Goal: Obtain resource: Obtain resource

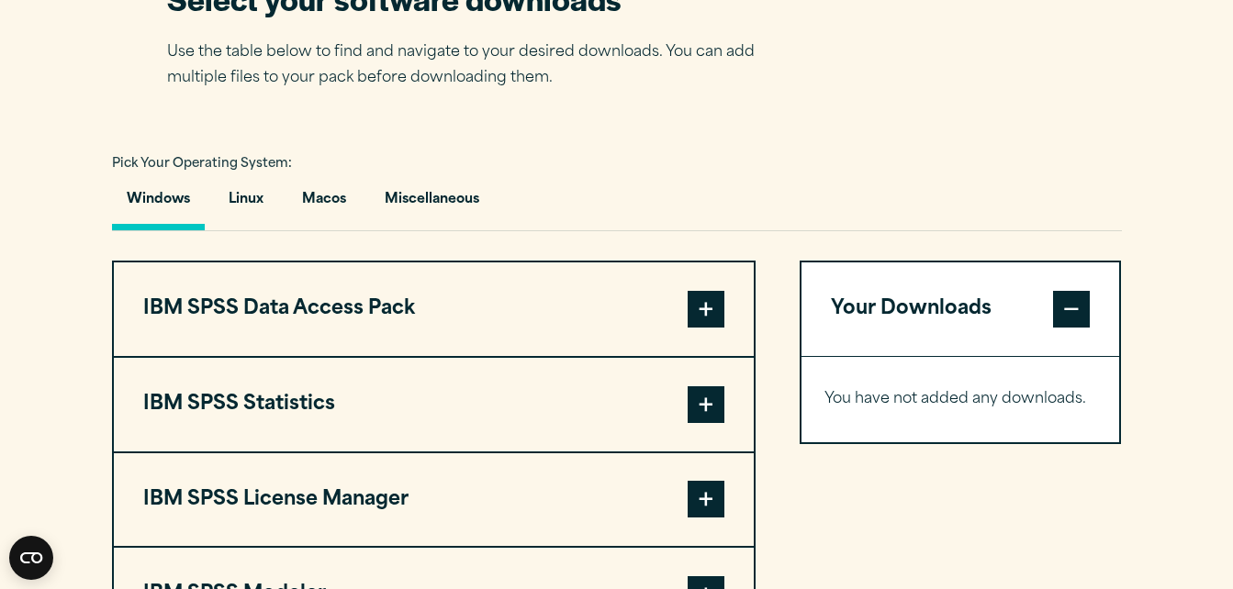
scroll to position [1193, 0]
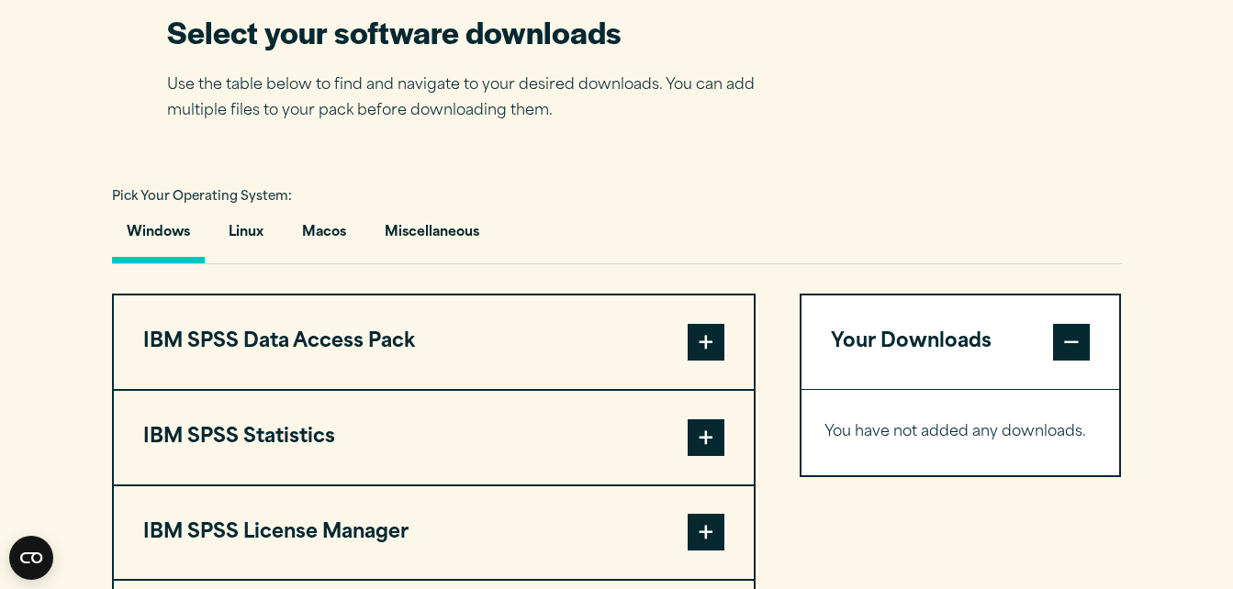
click at [152, 229] on button "Windows" at bounding box center [158, 237] width 93 height 52
click at [162, 261] on button "Windows" at bounding box center [158, 237] width 93 height 52
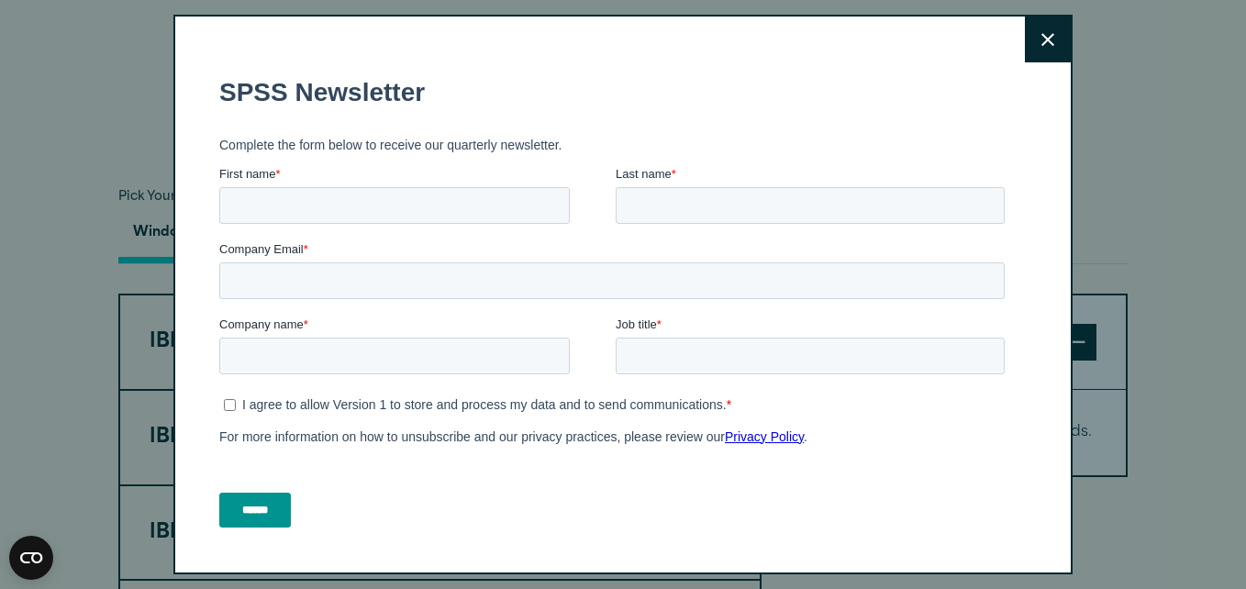
click at [1042, 43] on icon at bounding box center [1048, 39] width 13 height 13
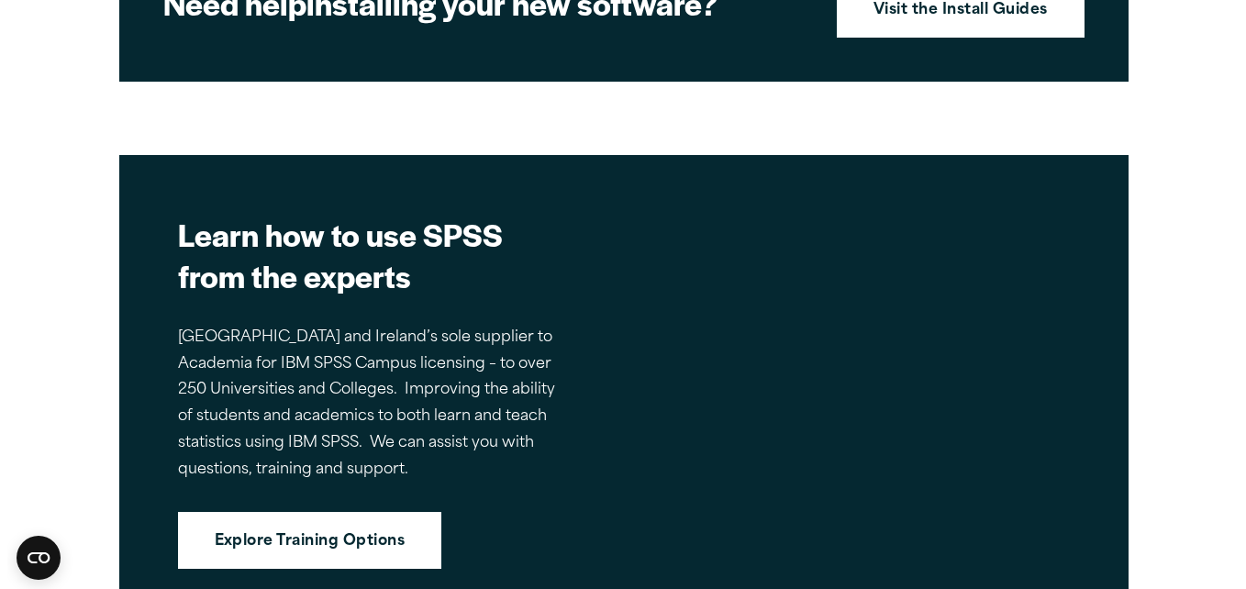
scroll to position [1712, 0]
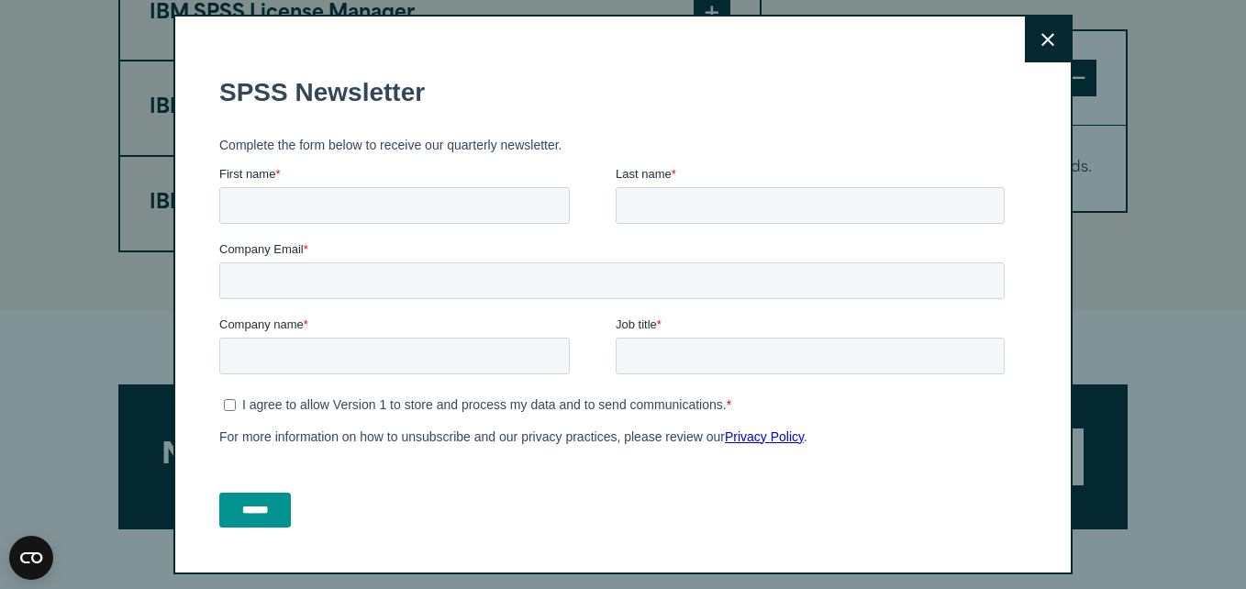
drag, startPoint x: 1026, startPoint y: 36, endPoint x: 451, endPoint y: 34, distance: 575.4
click at [1042, 36] on icon at bounding box center [1048, 40] width 13 height 14
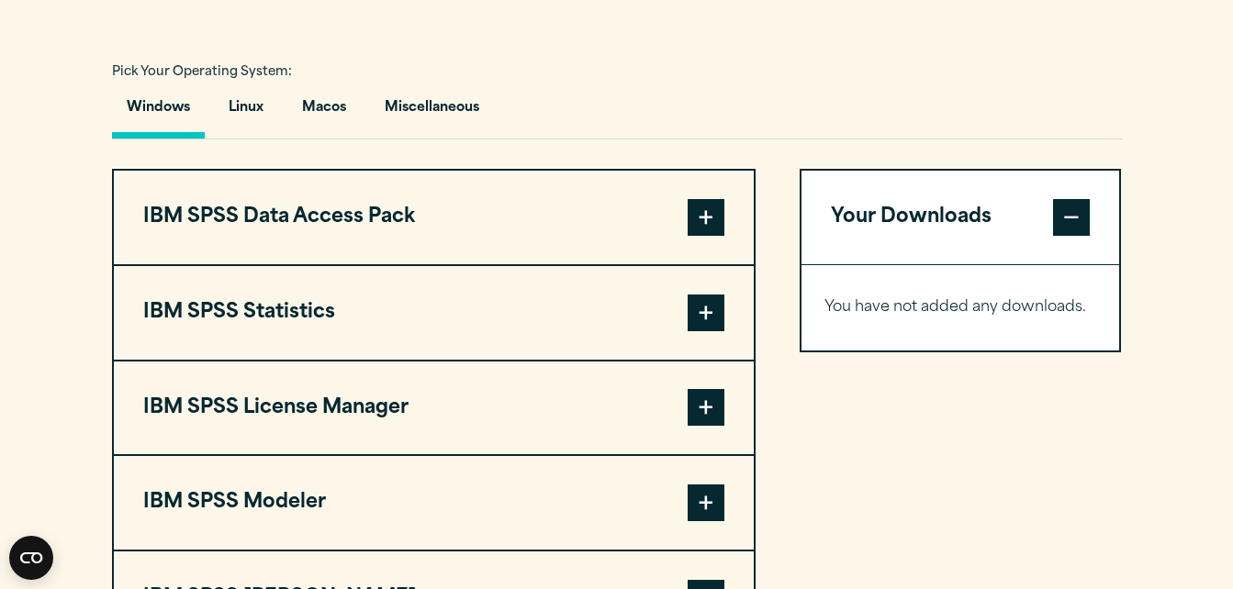
scroll to position [1319, 0]
click at [709, 305] on span at bounding box center [705, 312] width 37 height 37
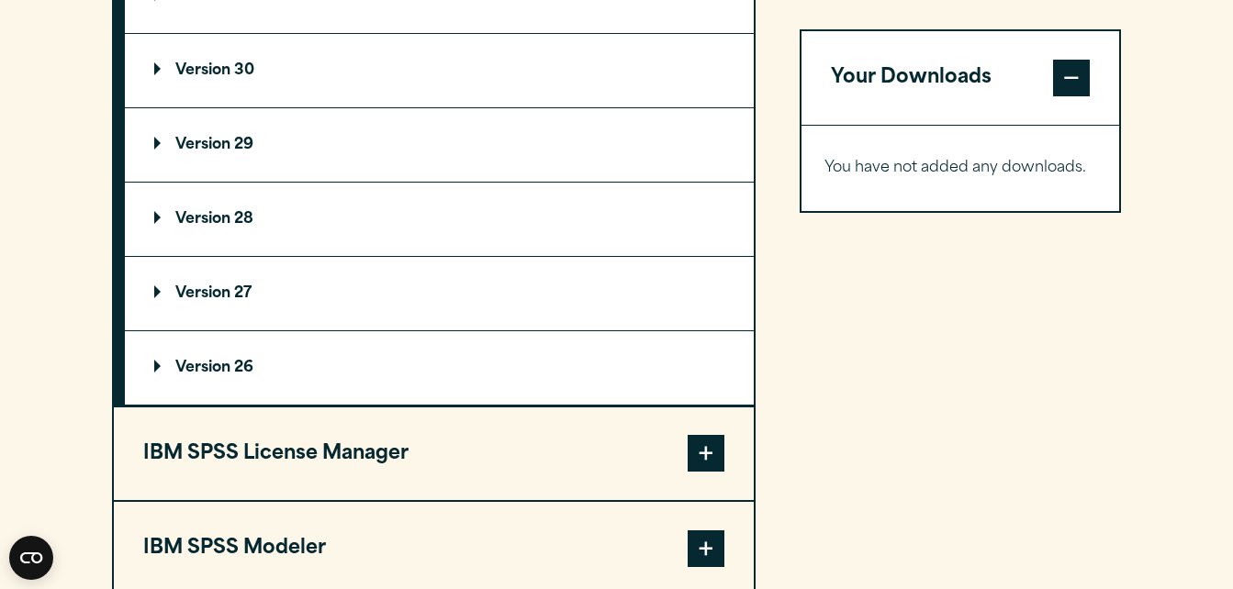
scroll to position [1686, 0]
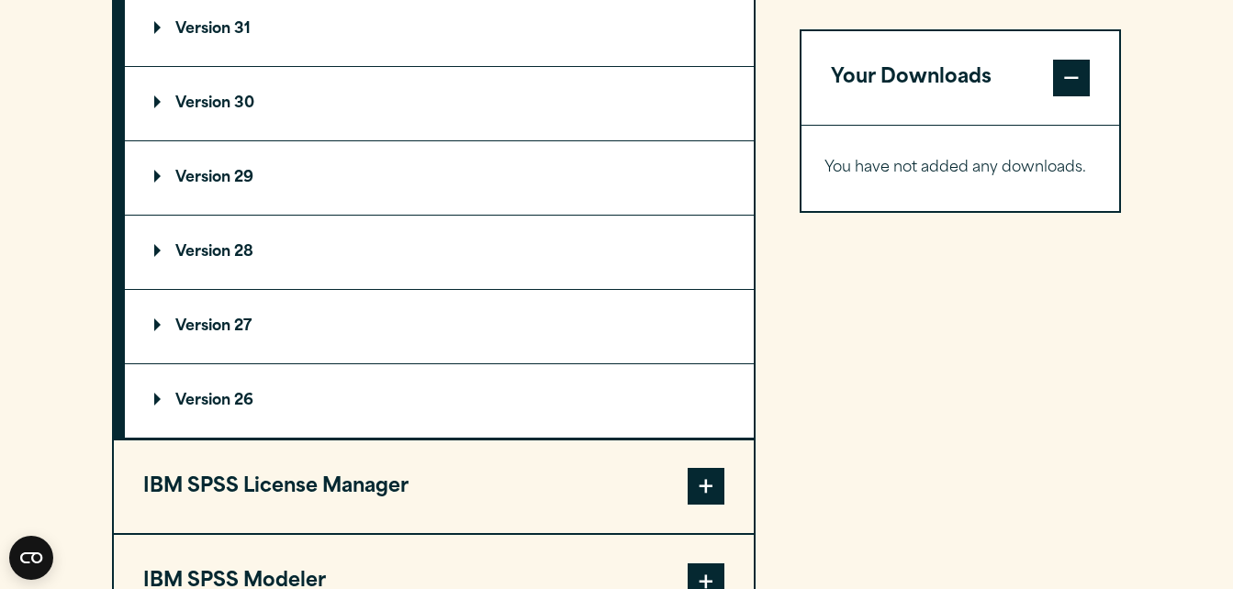
click at [943, 140] on div "You have not added any downloads. Download 0 Items" at bounding box center [960, 168] width 318 height 85
click at [938, 164] on p "You have not added any downloads." at bounding box center [960, 168] width 273 height 27
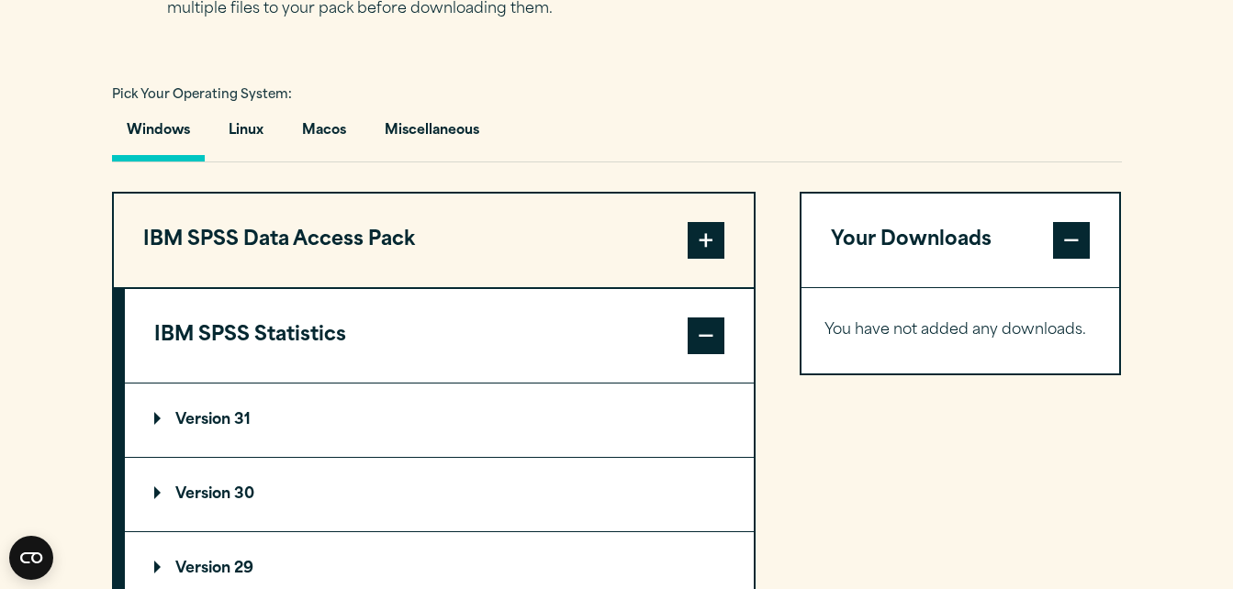
scroll to position [1227, 0]
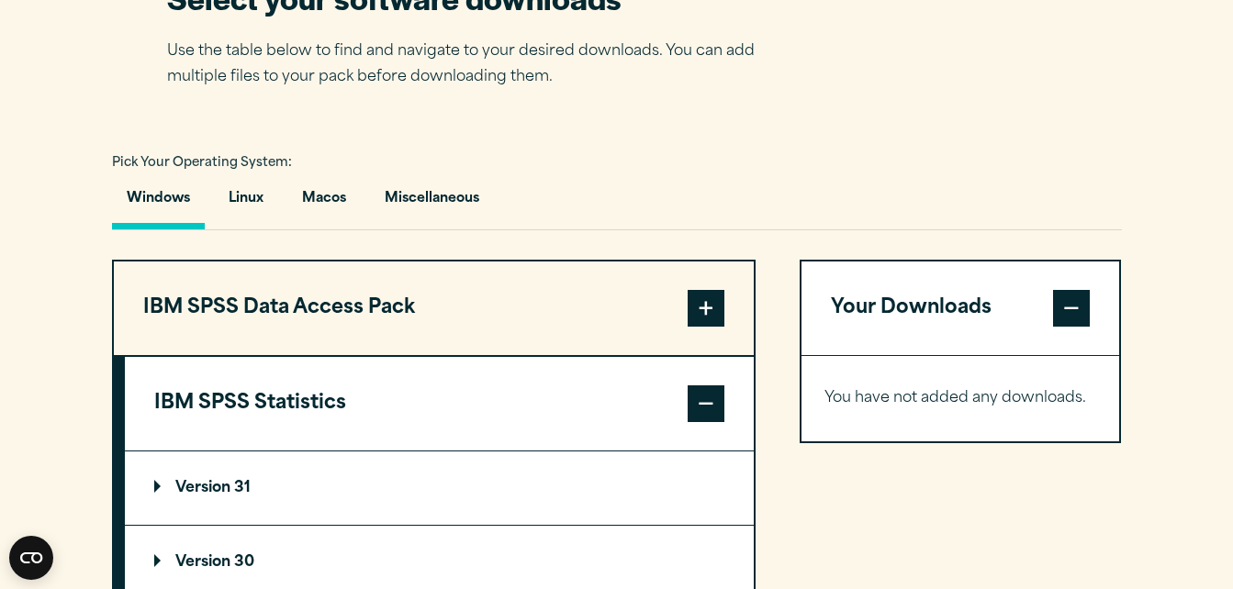
click at [701, 394] on span at bounding box center [705, 403] width 37 height 37
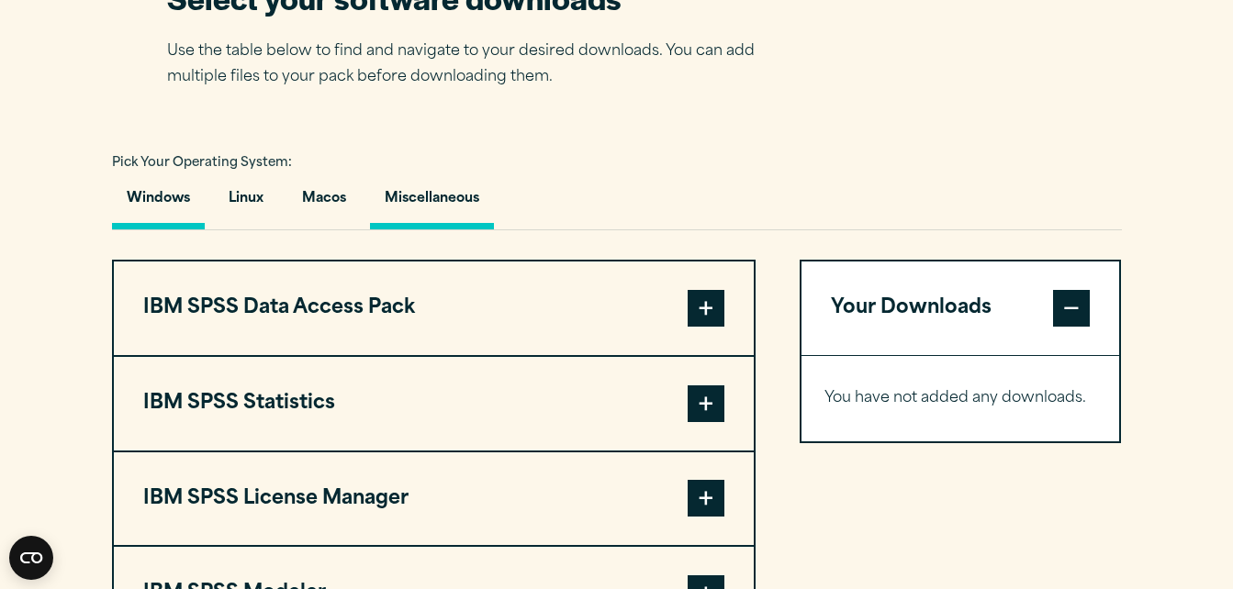
click at [414, 187] on button "Miscellaneous" at bounding box center [432, 203] width 124 height 52
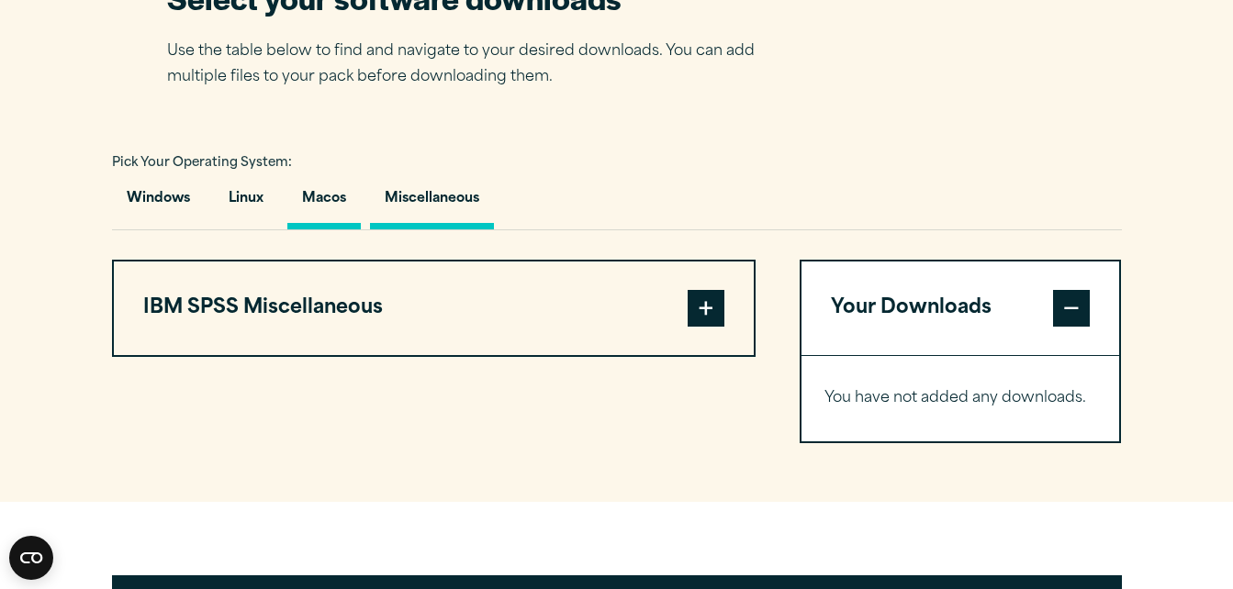
click at [316, 193] on button "Macos" at bounding box center [323, 203] width 73 height 52
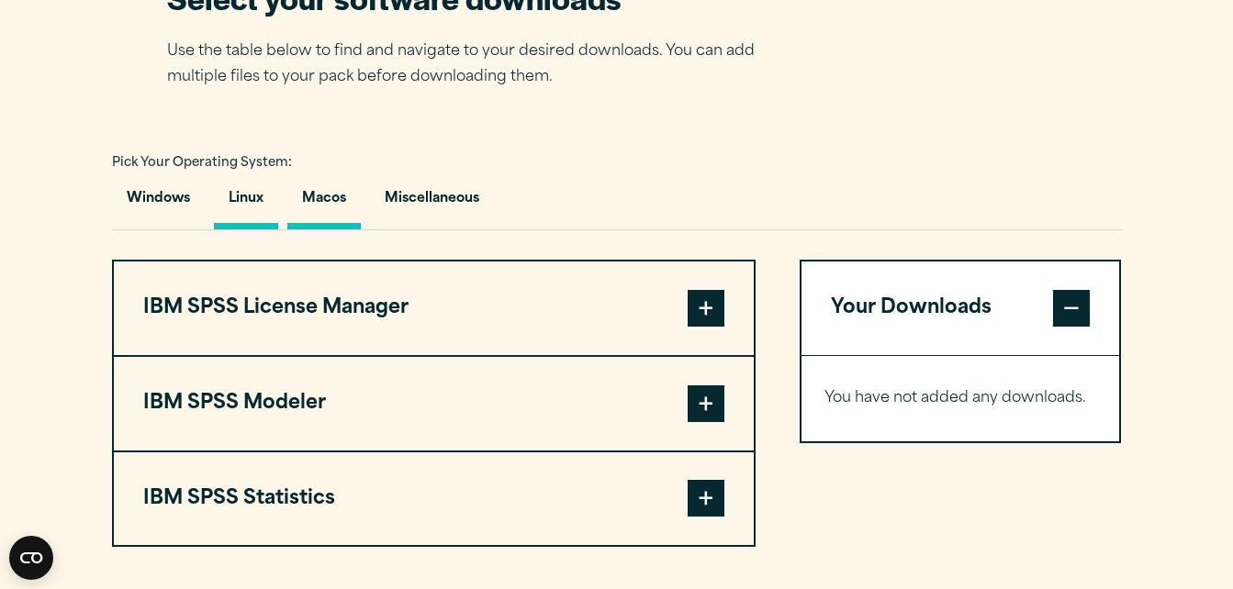
click at [248, 195] on button "Linux" at bounding box center [246, 203] width 64 height 52
click at [166, 191] on button "Windows" at bounding box center [158, 203] width 93 height 52
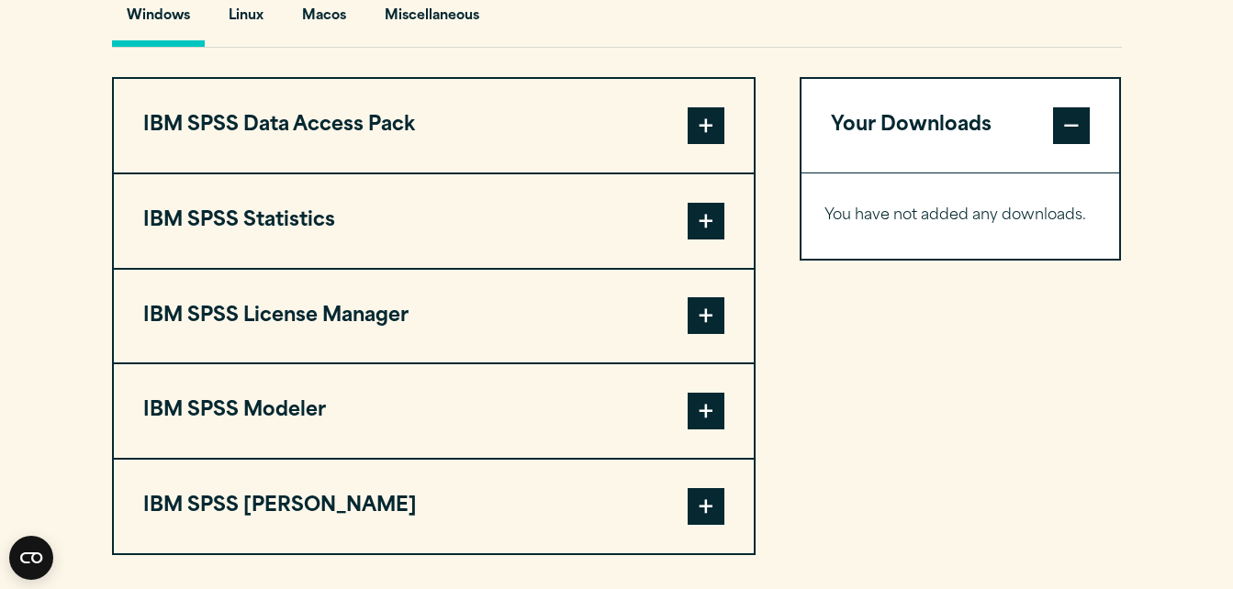
scroll to position [1411, 0]
click at [1069, 120] on span at bounding box center [1071, 124] width 37 height 37
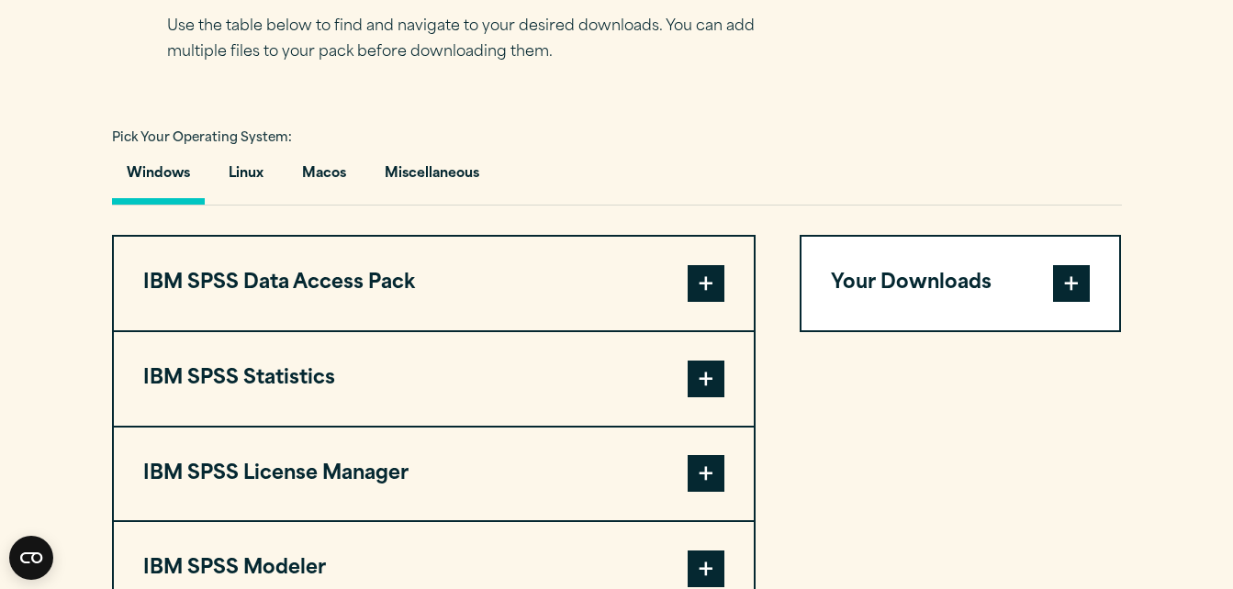
scroll to position [1227, 0]
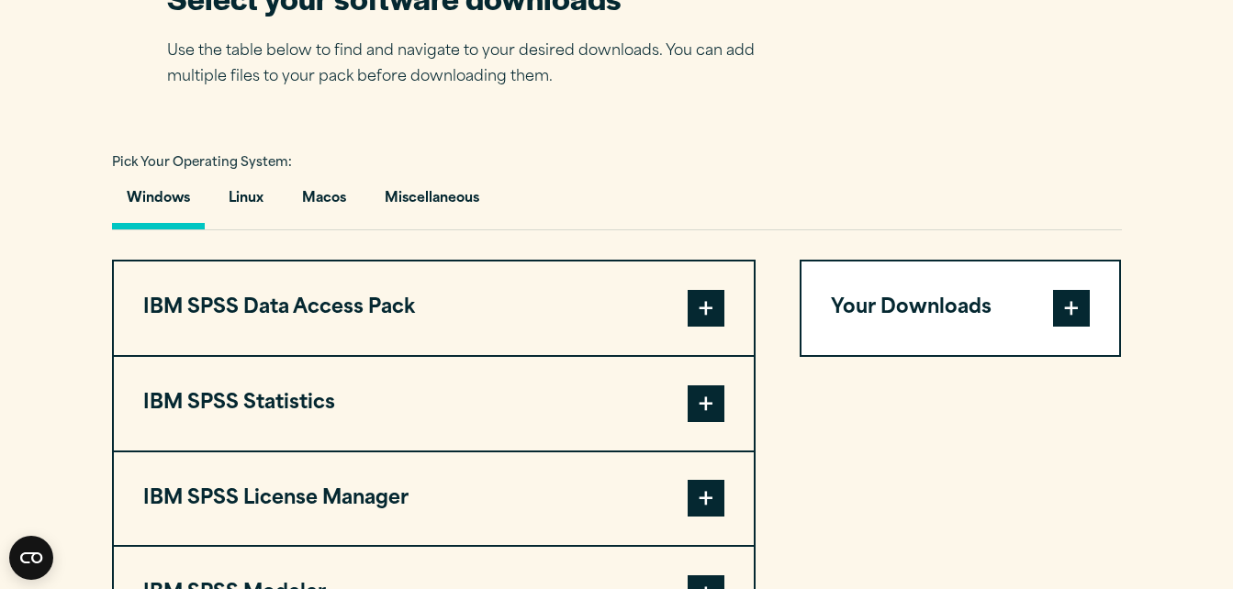
click at [1077, 307] on span at bounding box center [1071, 308] width 37 height 37
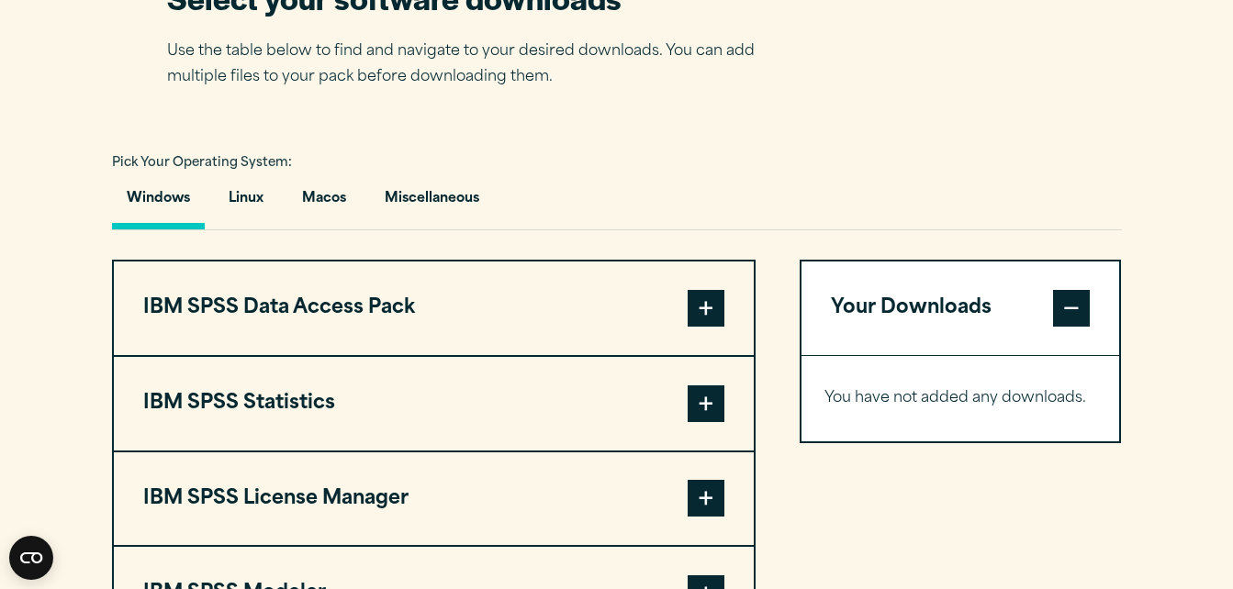
click at [1040, 382] on div "You have not added any downloads. Download 0 Items" at bounding box center [960, 398] width 318 height 85
click at [1032, 392] on p "You have not added any downloads." at bounding box center [960, 398] width 273 height 27
drag, startPoint x: 1030, startPoint y: 407, endPoint x: 983, endPoint y: 399, distance: 47.4
click at [1029, 407] on p "You have not added any downloads." at bounding box center [960, 398] width 273 height 27
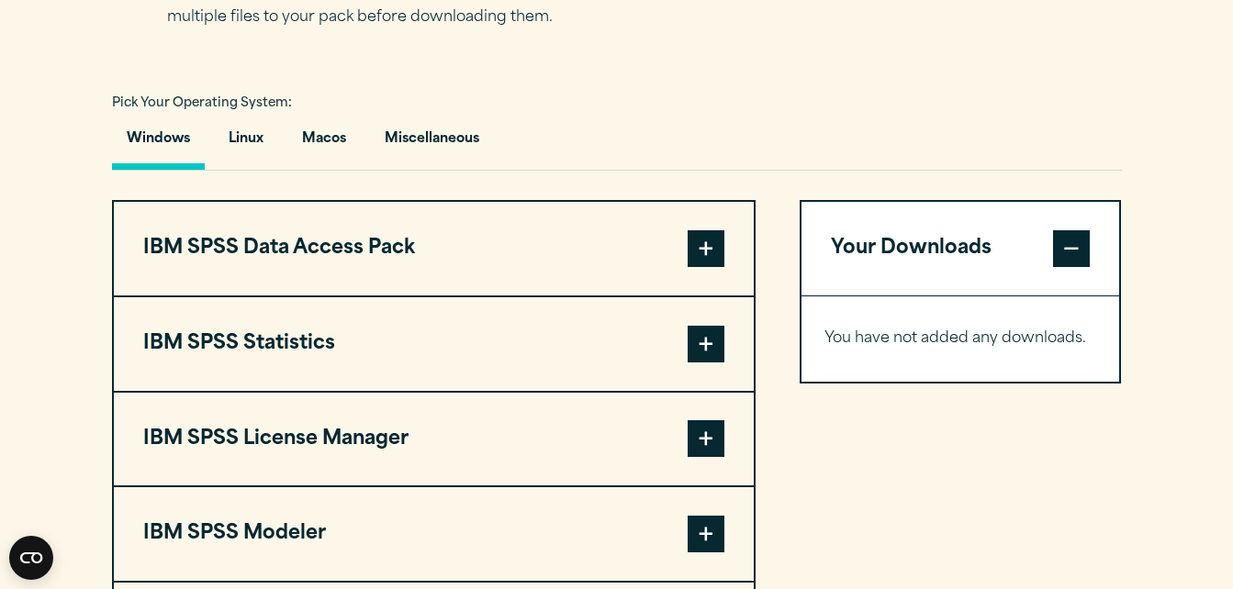
scroll to position [1319, 0]
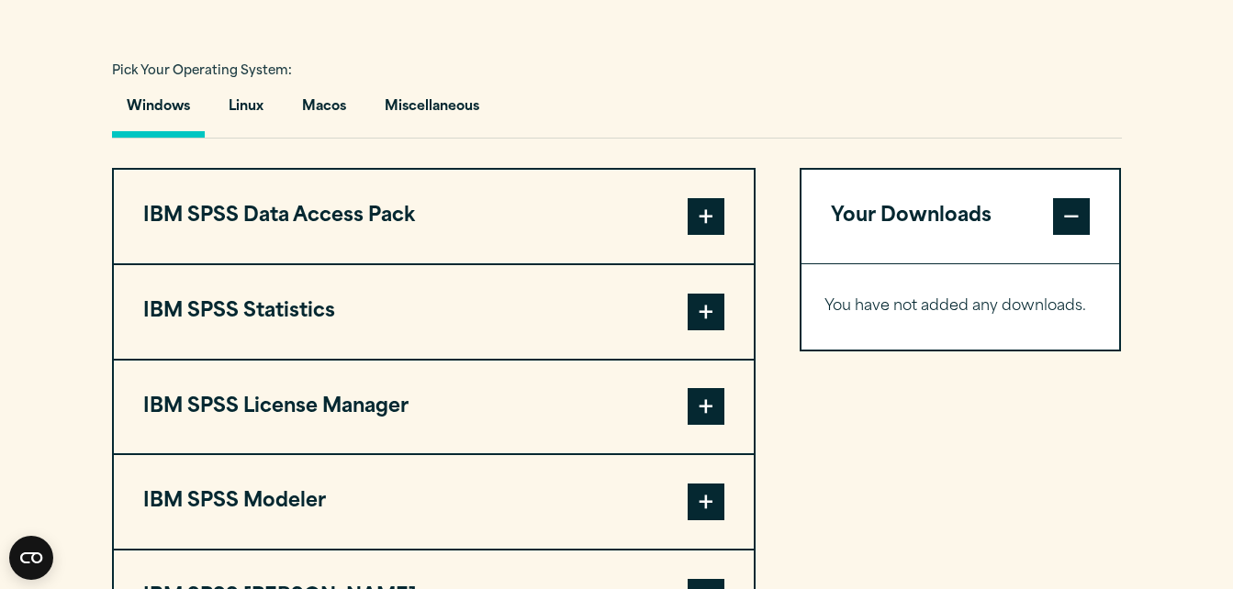
click at [708, 314] on span at bounding box center [705, 312] width 37 height 37
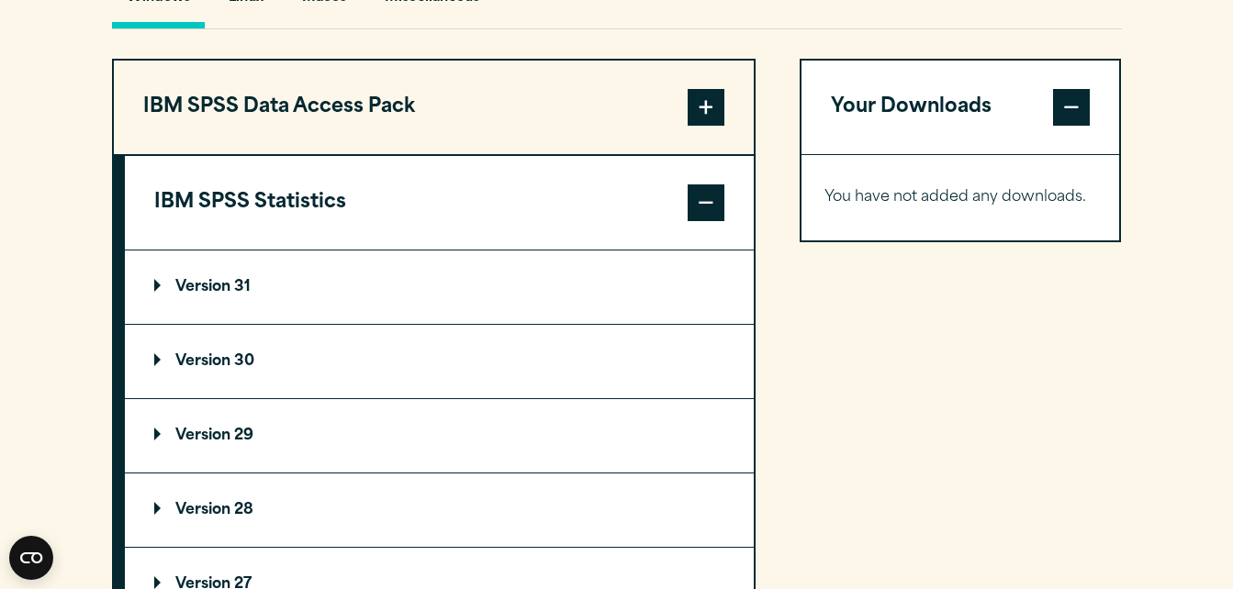
scroll to position [1411, 0]
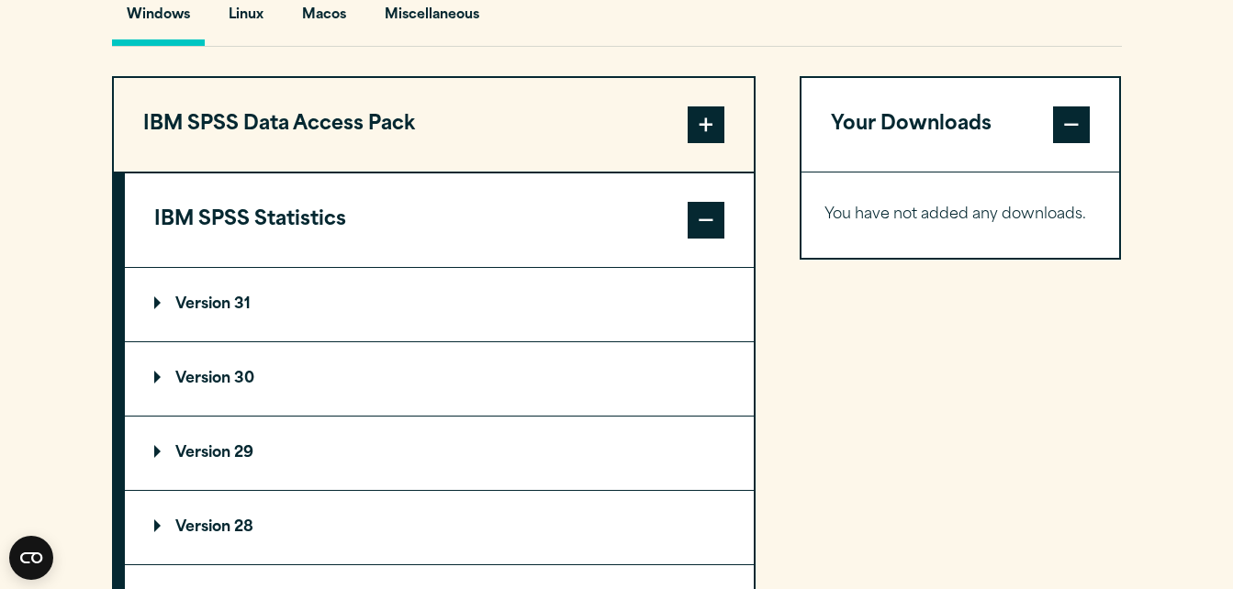
click at [538, 314] on summary "Version 31" at bounding box center [439, 304] width 629 height 73
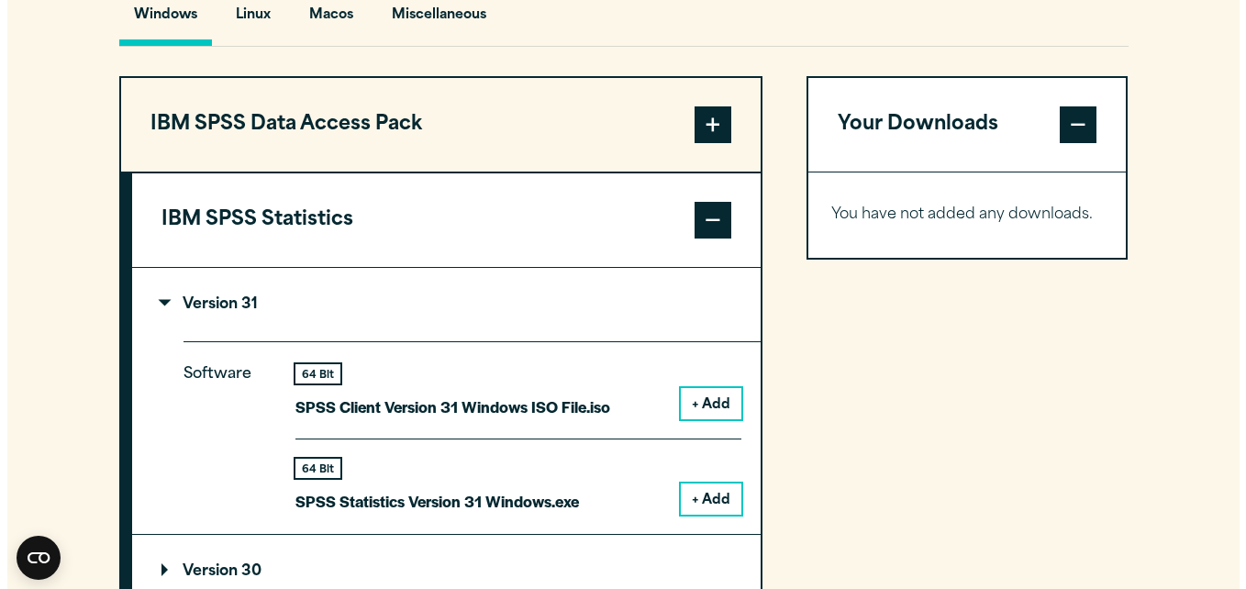
scroll to position [1502, 0]
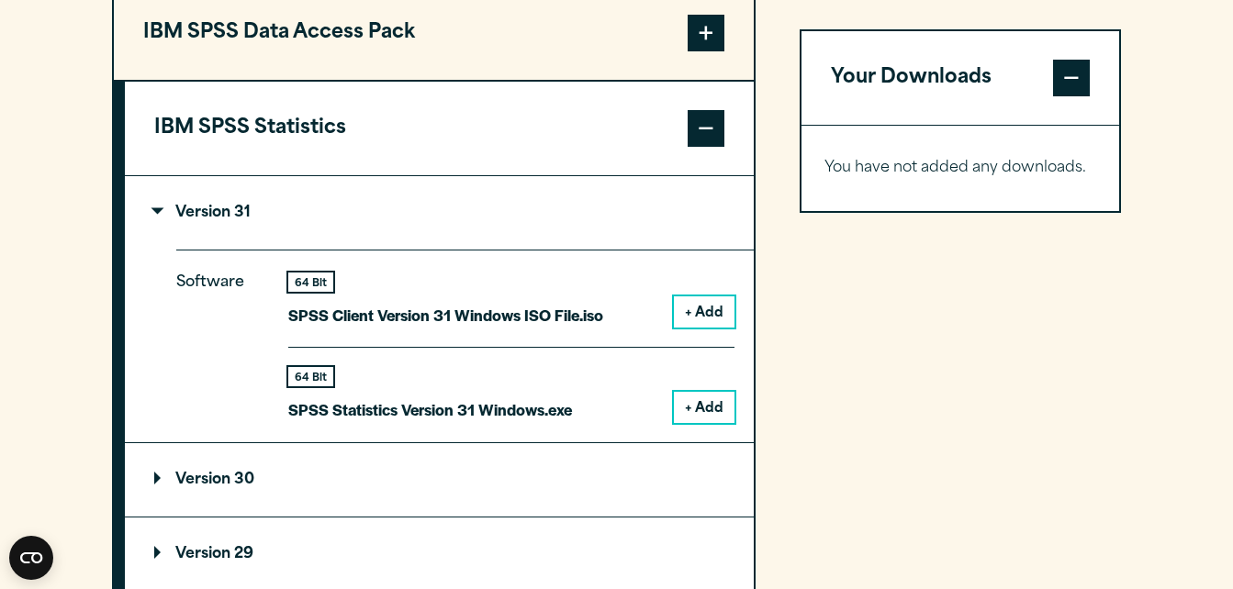
click at [704, 414] on button "+ Add" at bounding box center [704, 407] width 61 height 31
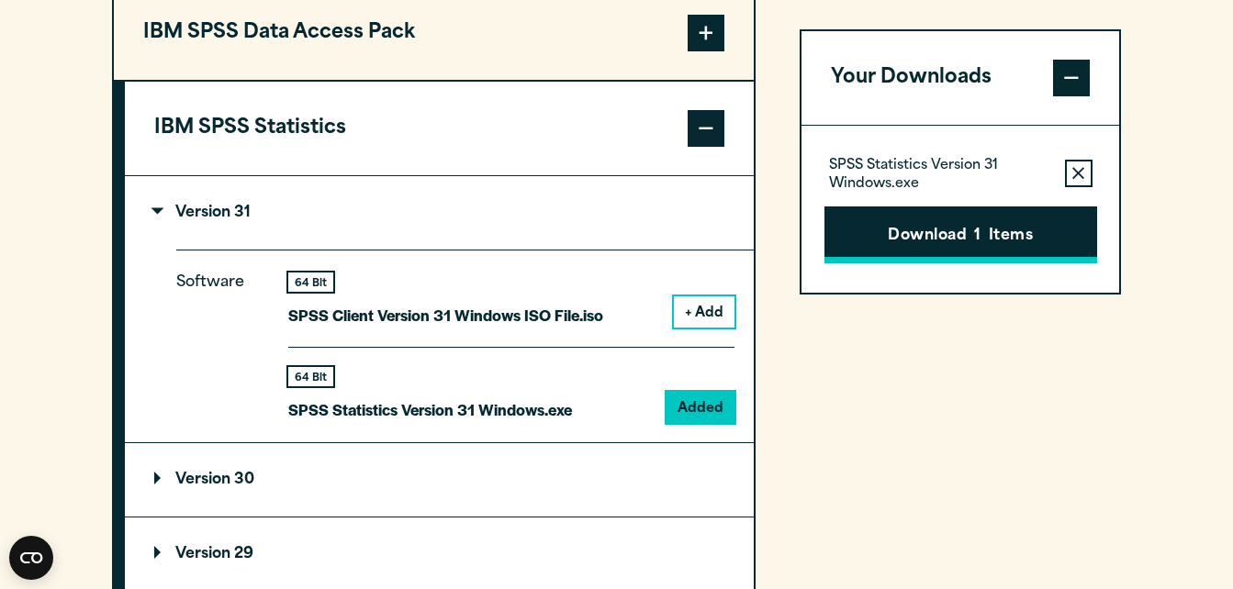
click at [976, 233] on span "1" at bounding box center [977, 237] width 6 height 24
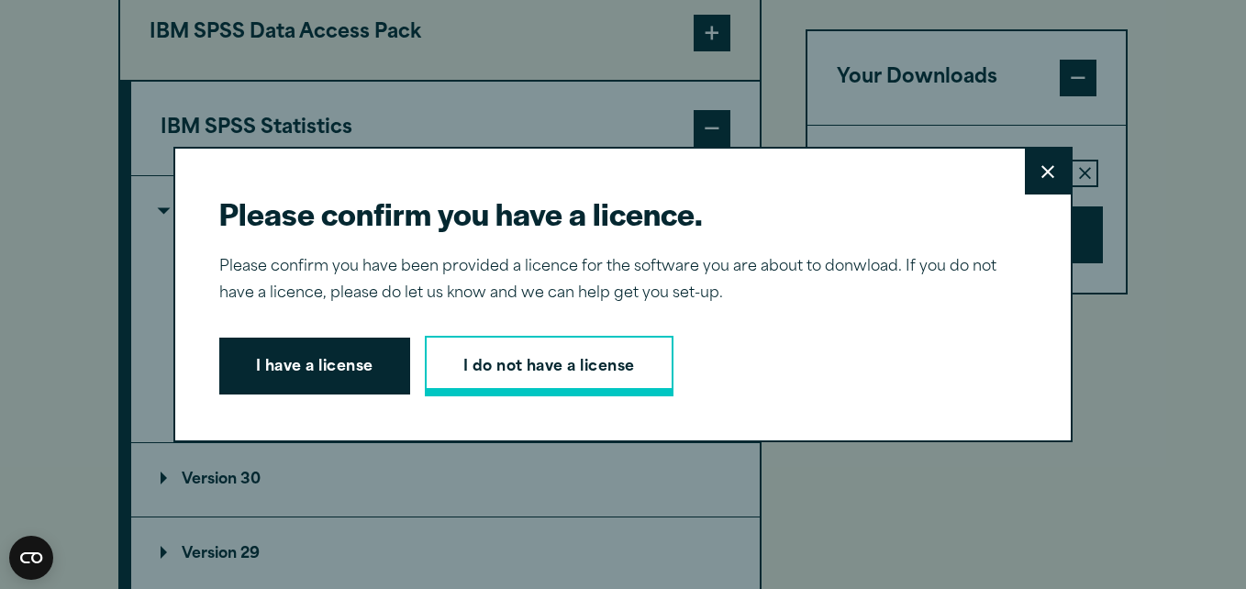
click at [476, 364] on link "I do not have a license" at bounding box center [549, 366] width 249 height 61
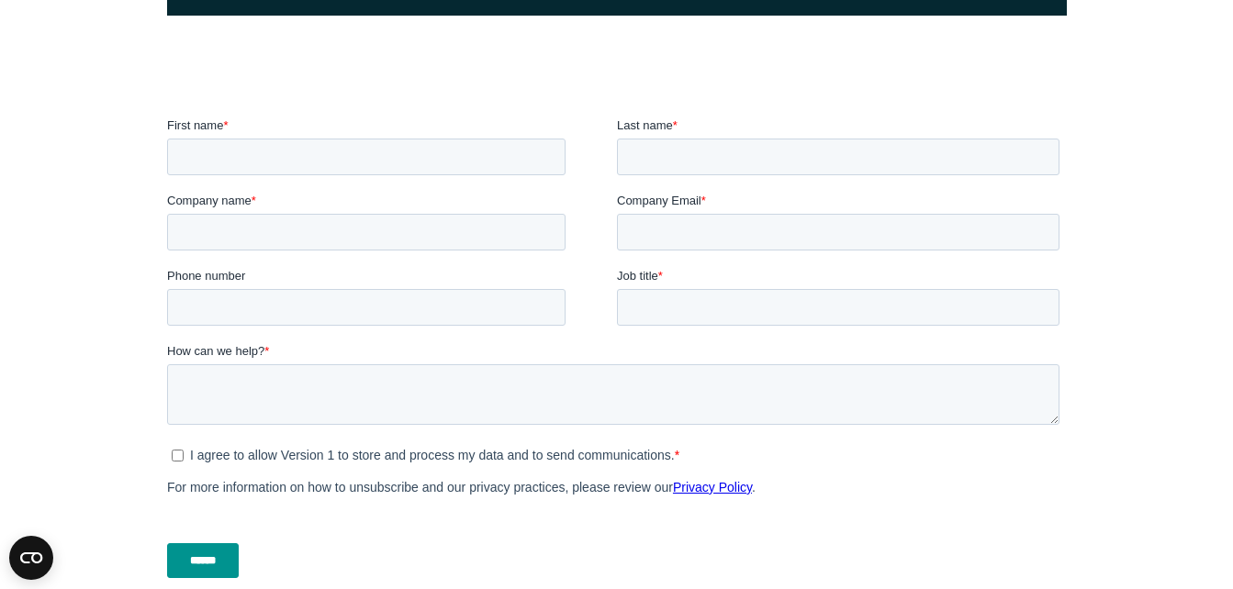
scroll to position [551, 0]
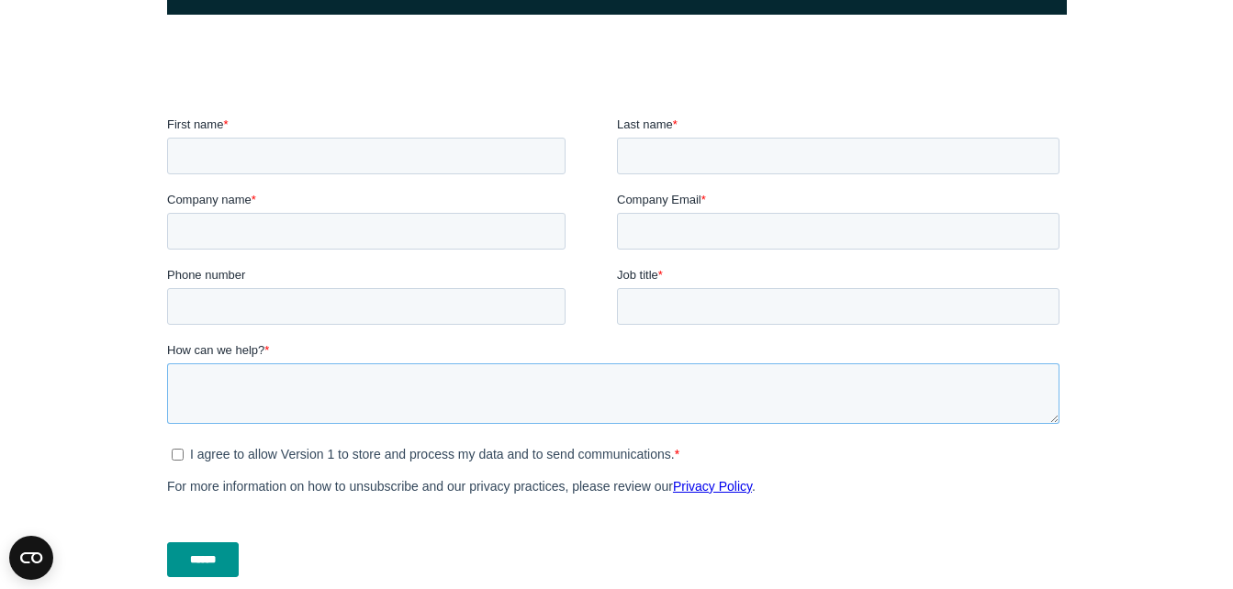
click at [440, 405] on textarea "How can we help? *" at bounding box center [612, 393] width 892 height 61
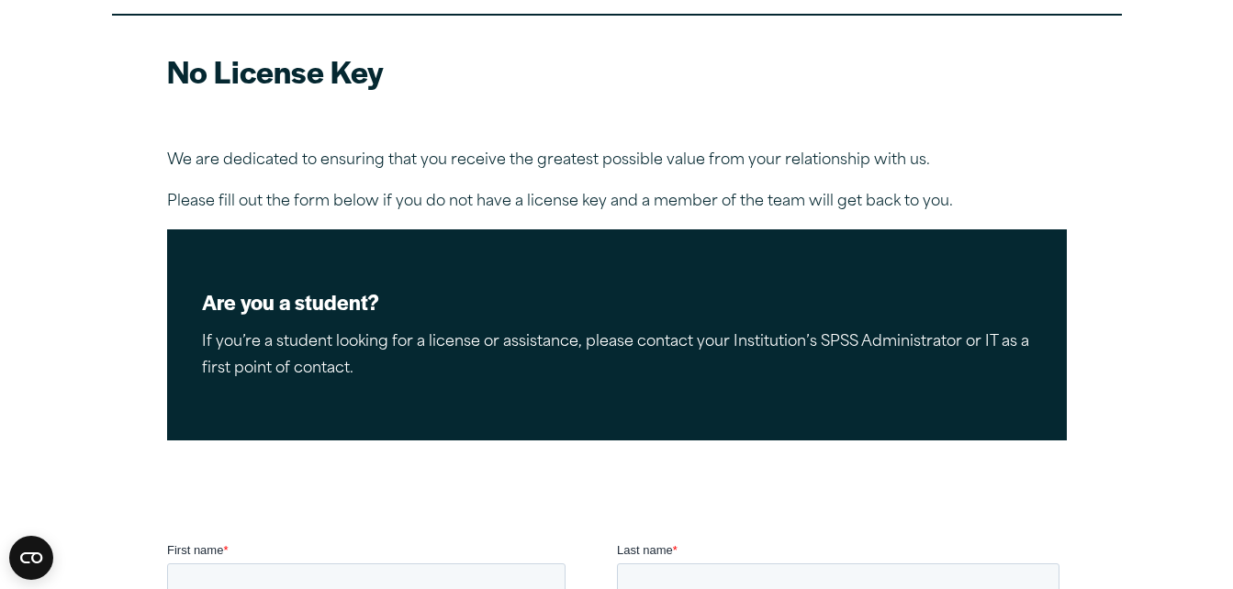
scroll to position [0, 0]
